Goal: Transaction & Acquisition: Subscribe to service/newsletter

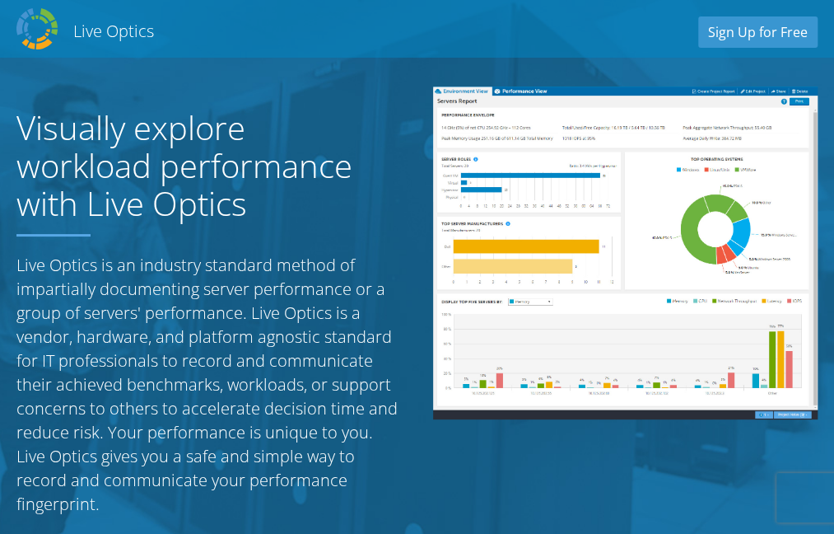
click at [294, 175] on h1 "Visually explore workload performance with Live Optics" at bounding box center [201, 166] width 371 height 114
click at [109, 35] on h2 "Live Optics" at bounding box center [113, 31] width 81 height 22
click at [779, 35] on link "Sign Up for Free" at bounding box center [758, 31] width 119 height 31
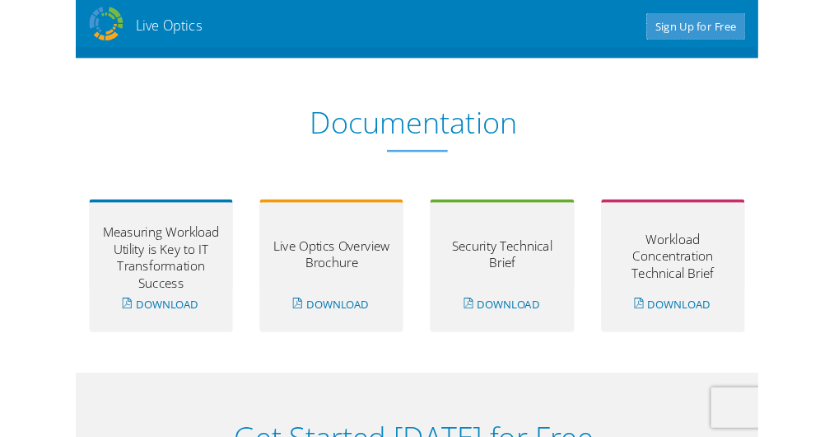
scroll to position [1535, 0]
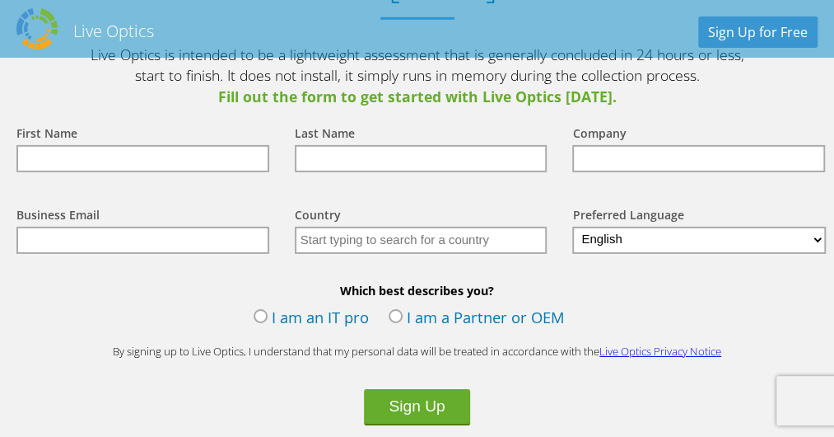
scroll to position [2007, 0]
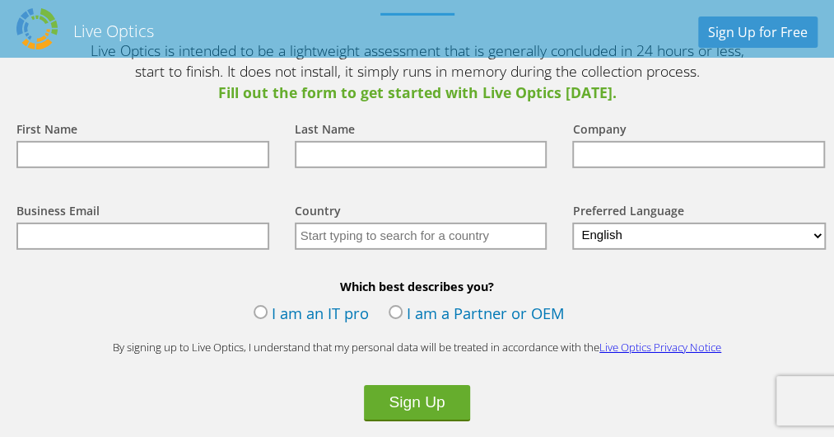
click at [815, 237] on select "English Deutsch Español Français Italiano Polski Português Русский 中文 日本語 한국어" at bounding box center [699, 235] width 254 height 27
click at [817, 235] on select "English Deutsch Español Français Italiano Polski Português Русский 中文 日本語 한국어" at bounding box center [699, 235] width 254 height 27
select select "ja-JP"
click at [572, 225] on select "English Deutsch Español Français Italiano Polski Português Русский 中文 日本語 한국어" at bounding box center [699, 235] width 254 height 27
click at [428, 413] on button "Sign Up" at bounding box center [416, 403] width 105 height 36
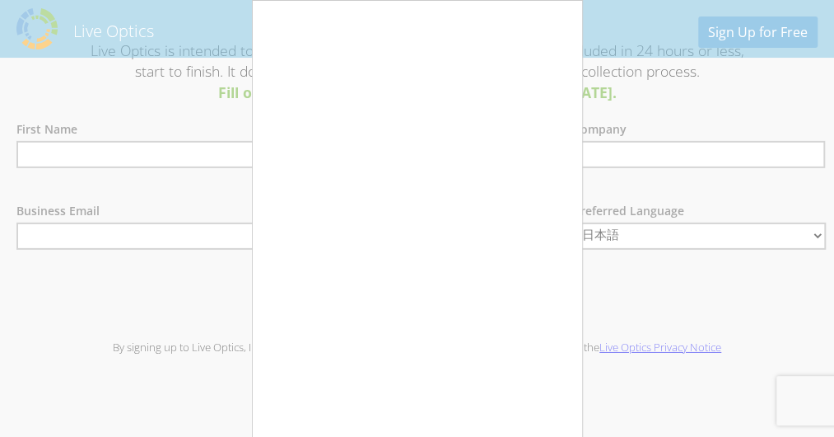
scroll to position [2089, 0]
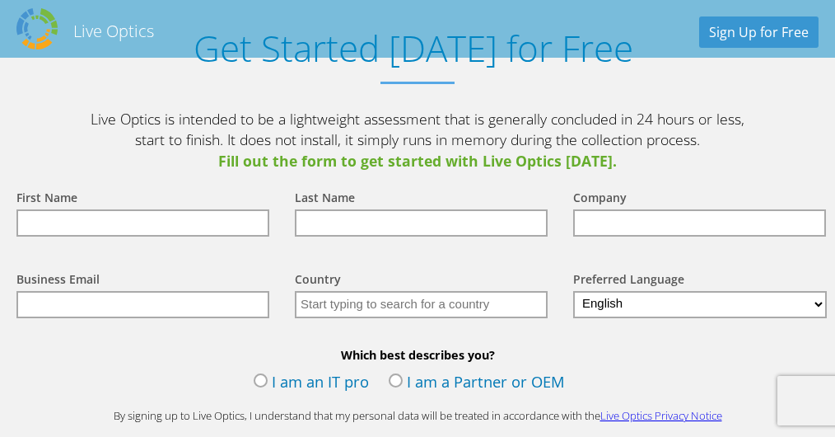
scroll to position [2021, 0]
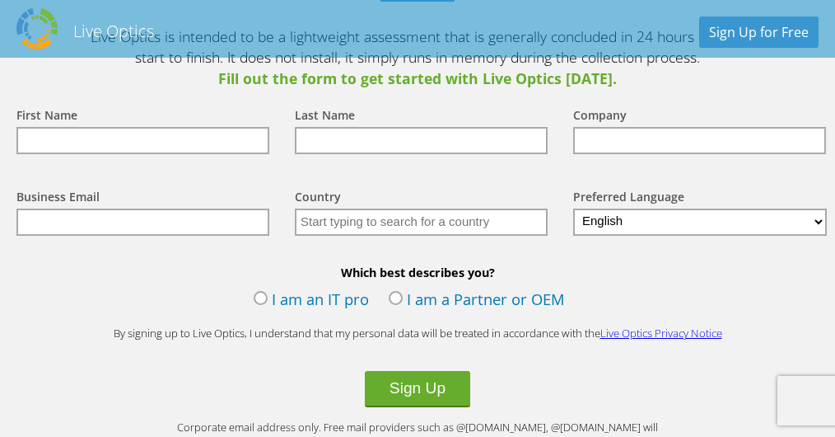
click at [115, 208] on input "text" at bounding box center [142, 221] width 253 height 27
type input "igarashi.hiroshi@exc.epson.co.jp"
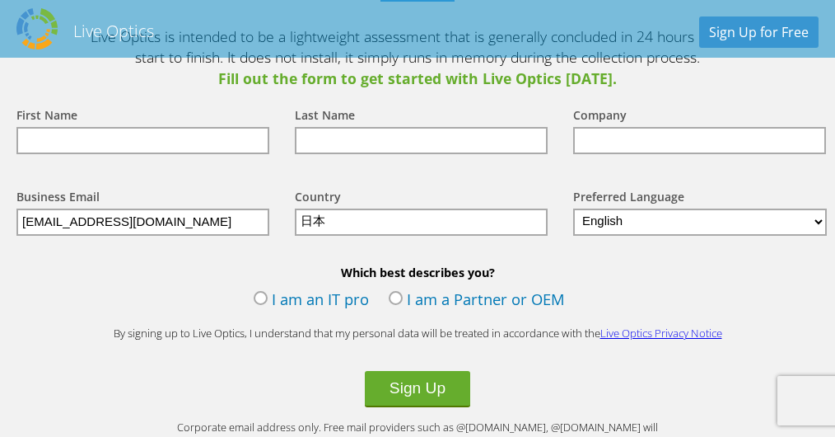
type input "Japan"
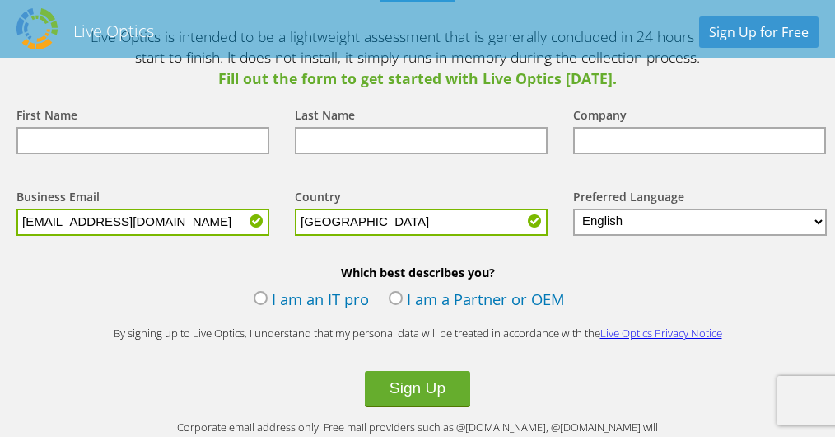
click at [259, 288] on label "I am an IT pro" at bounding box center [311, 300] width 115 height 25
click at [0, 0] on input "I am an IT pro" at bounding box center [0, 0] width 0 height 0
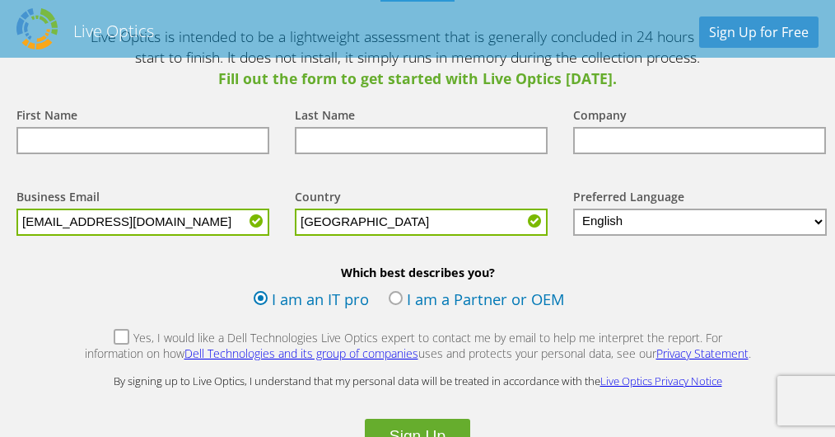
click at [813, 208] on select "English Deutsch Español Français Italiano Polski Português Русский 中文 日本語 한국어" at bounding box center [700, 221] width 254 height 27
select select "ja-JP"
click at [573, 208] on select "English Deutsch Español Français Italiano Polski Português Русский 中文 日本語 한국어" at bounding box center [700, 221] width 254 height 27
click at [125, 127] on input "text" at bounding box center [142, 140] width 253 height 27
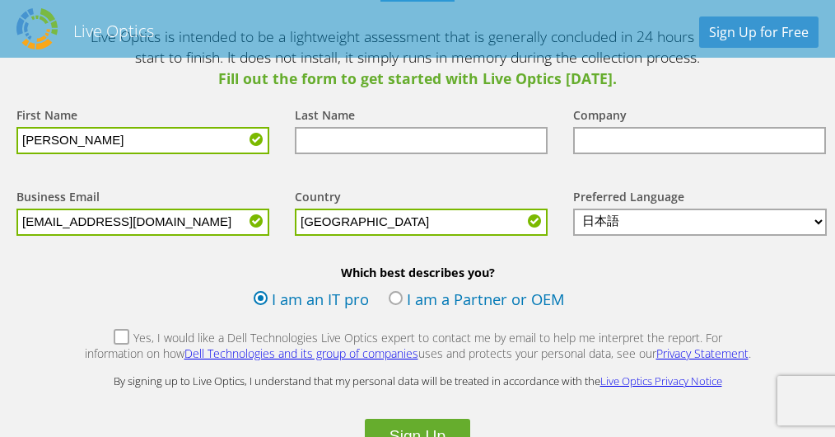
type input "hiroshi"
drag, startPoint x: 63, startPoint y: 119, endPoint x: -28, endPoint y: 112, distance: 90.9
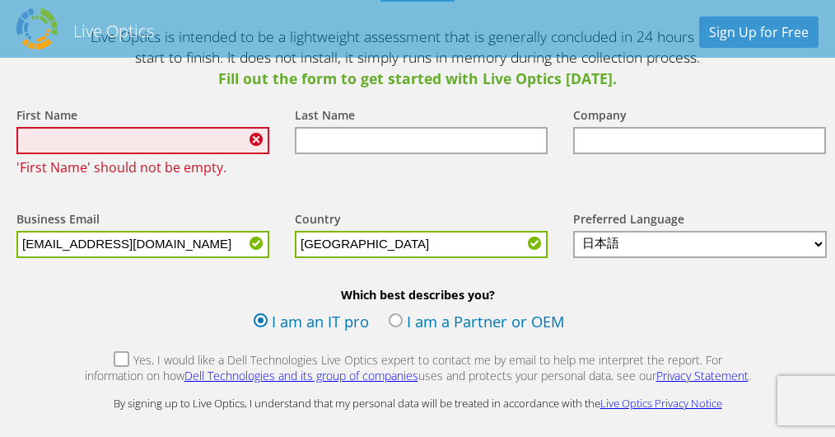
click at [122, 163] on div "First Name 'First Name' should not be empty." at bounding box center [139, 141] width 278 height 104
click at [89, 127] on input "text" at bounding box center [142, 140] width 253 height 27
click at [59, 89] on div "First Name 'First Name' should not be empty." at bounding box center [139, 141] width 278 height 104
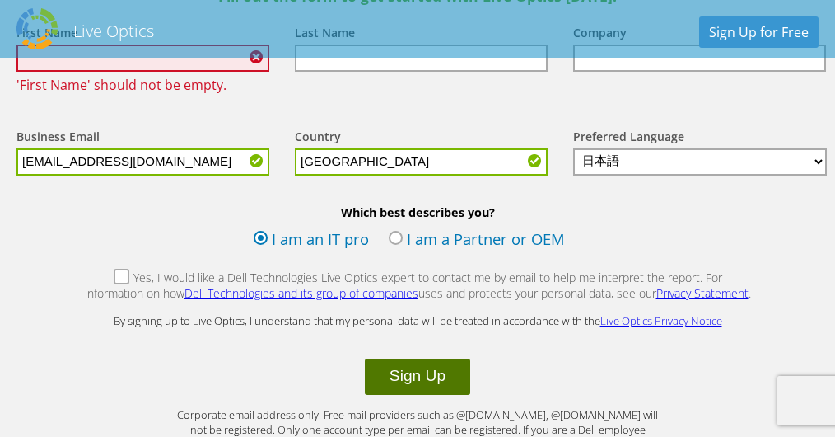
click at [418, 358] on button "Sign Up" at bounding box center [417, 376] width 105 height 36
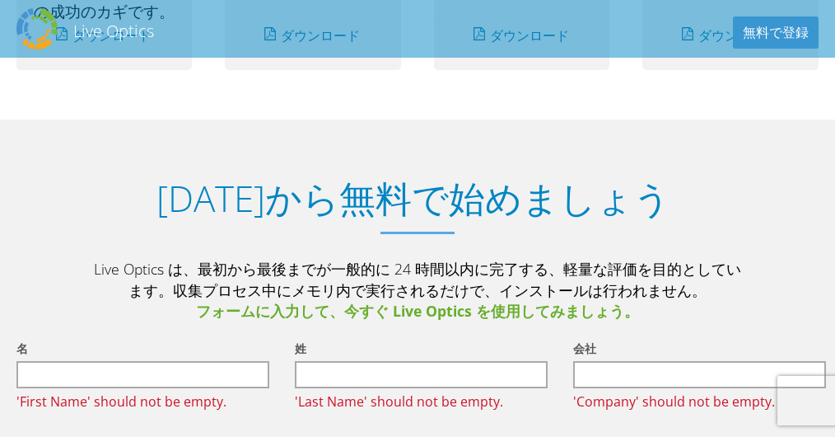
scroll to position [1977, 0]
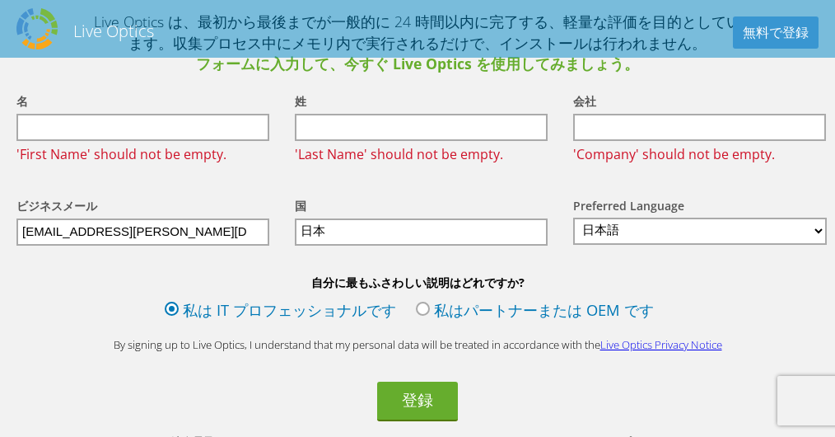
click at [71, 114] on input "text" at bounding box center [142, 127] width 253 height 27
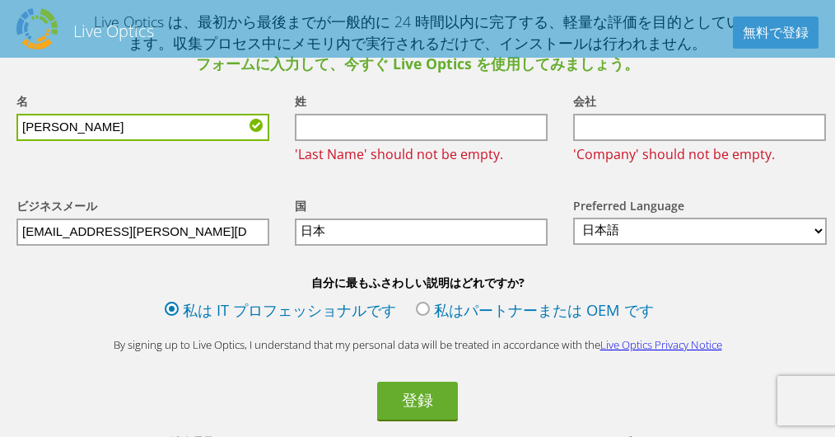
type input "hiroshi"
click at [331, 114] on input "text" at bounding box center [421, 127] width 253 height 27
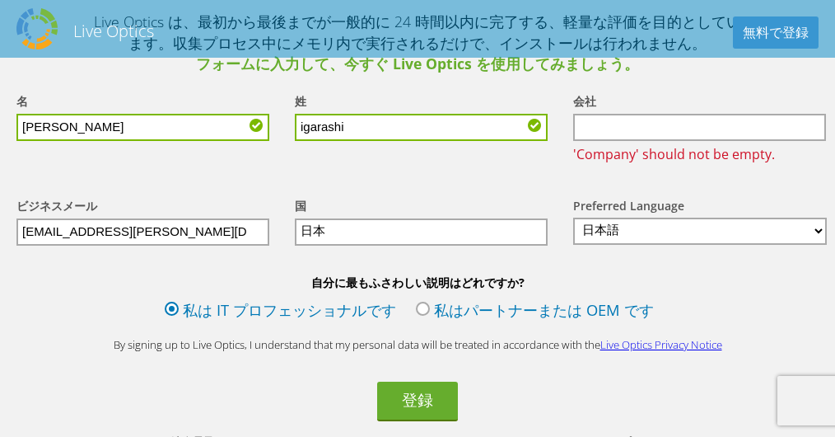
type input "igarashi"
click at [620, 119] on div "会社 'Company' should not be empty." at bounding box center [696, 127] width 278 height 105
click at [628, 114] on input "text" at bounding box center [699, 127] width 253 height 27
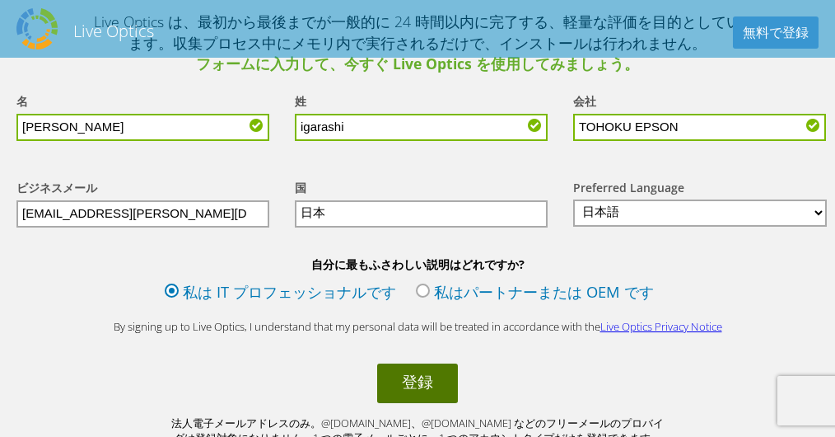
type input "TOHOKU EPSON"
click at [418, 363] on button "登録" at bounding box center [417, 383] width 81 height 40
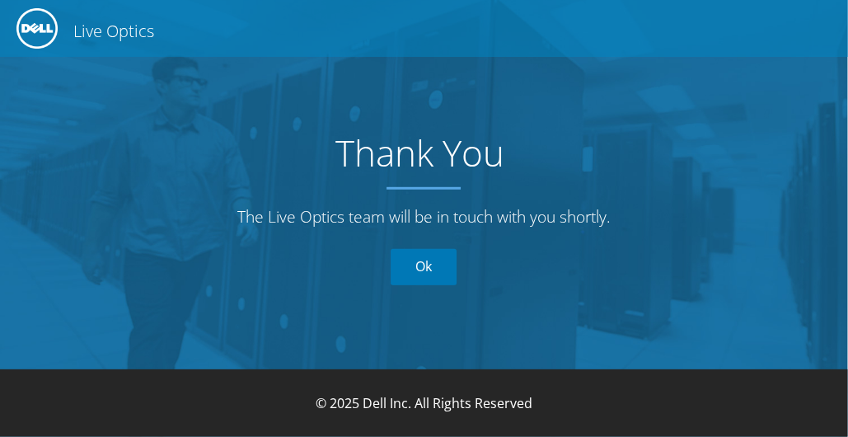
click at [427, 267] on link "Ok" at bounding box center [423, 267] width 66 height 36
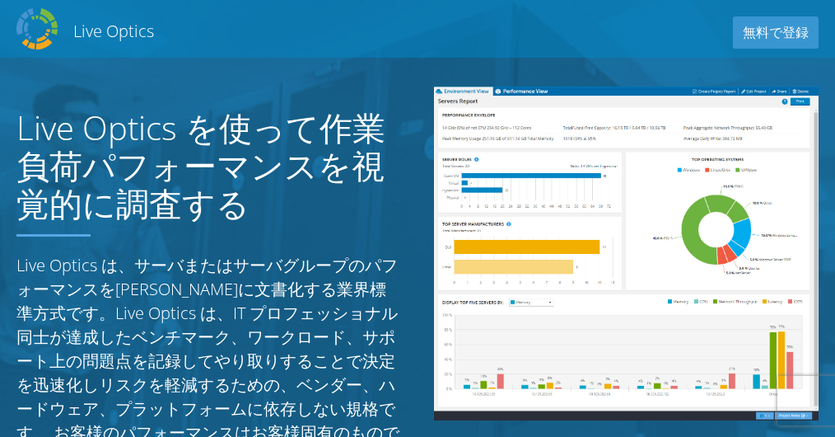
click at [236, 264] on p "Live Optics は、サーバまたはサーバグループのパフォーマンスを[PERSON_NAME]に文書化する業界標準方式です。Live Optics は、I…" at bounding box center [208, 384] width 385 height 263
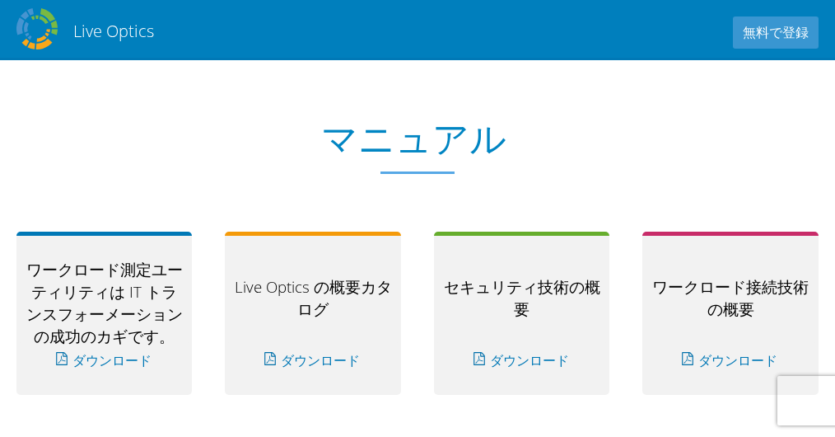
scroll to position [993, 0]
